Goal: Information Seeking & Learning: Learn about a topic

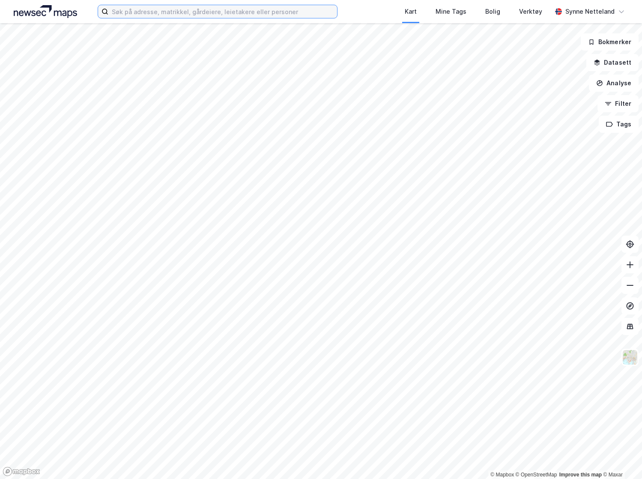
click at [153, 5] on input at bounding box center [222, 11] width 229 height 13
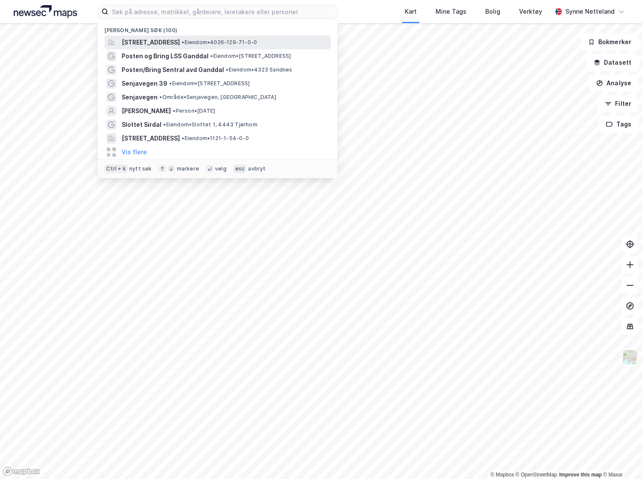
click at [165, 39] on span "[STREET_ADDRESS]" at bounding box center [151, 42] width 58 height 10
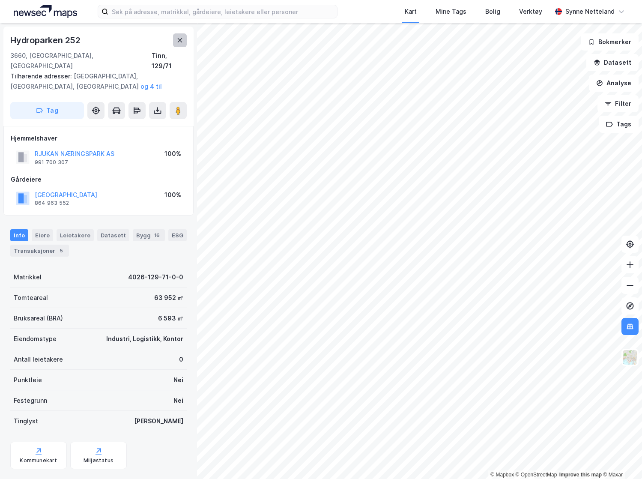
click at [178, 45] on button at bounding box center [180, 40] width 14 height 14
